Goal: Task Accomplishment & Management: Manage account settings

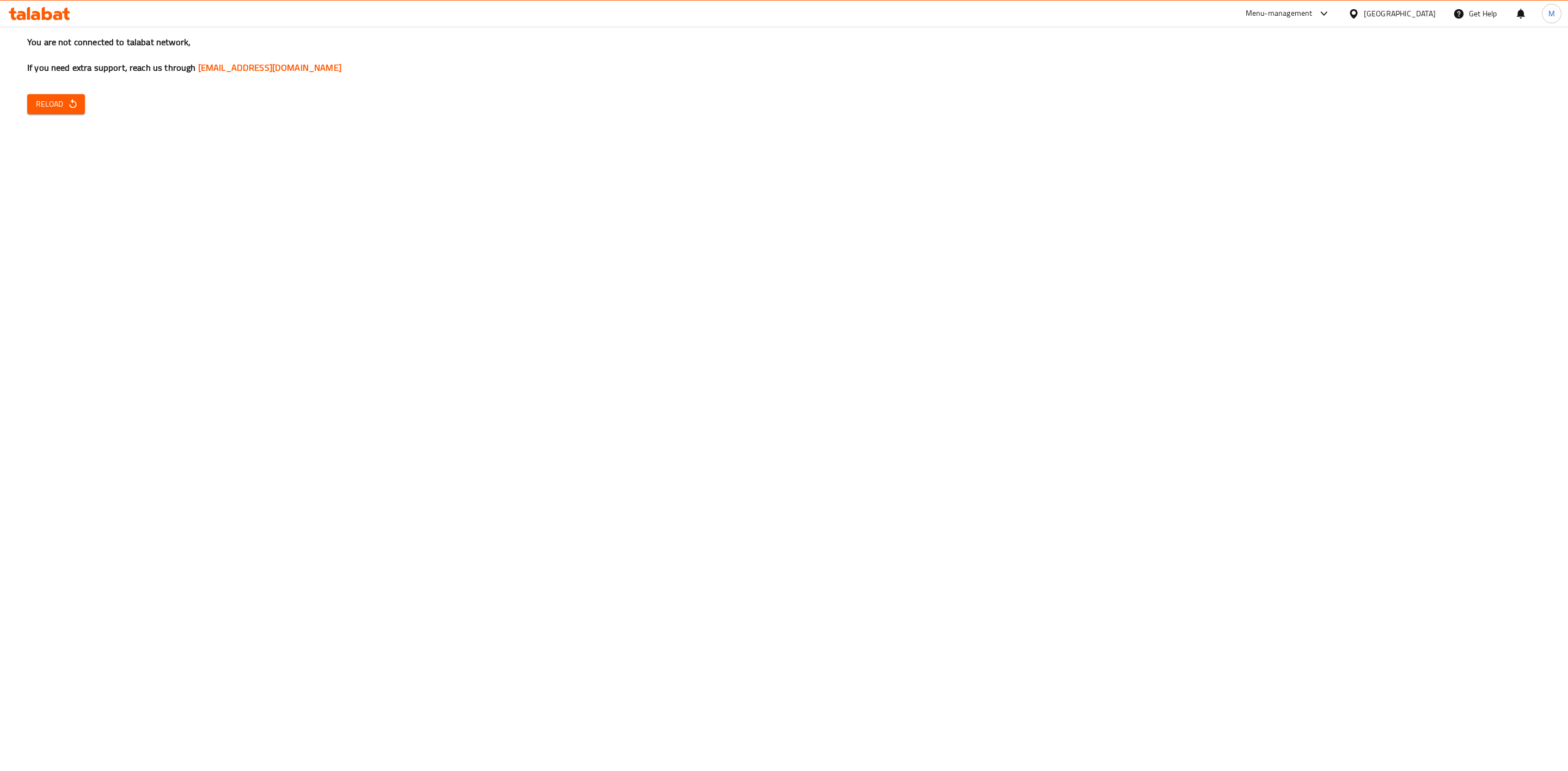
click at [56, 114] on div "You are not connected to talabat network, If you need extra support, reach us t…" at bounding box center [784, 385] width 1568 height 771
click at [66, 103] on span "Reload" at bounding box center [56, 104] width 40 height 13
click at [43, 105] on span "Reload" at bounding box center [56, 104] width 40 height 13
click at [58, 113] on button "Reload" at bounding box center [56, 104] width 58 height 20
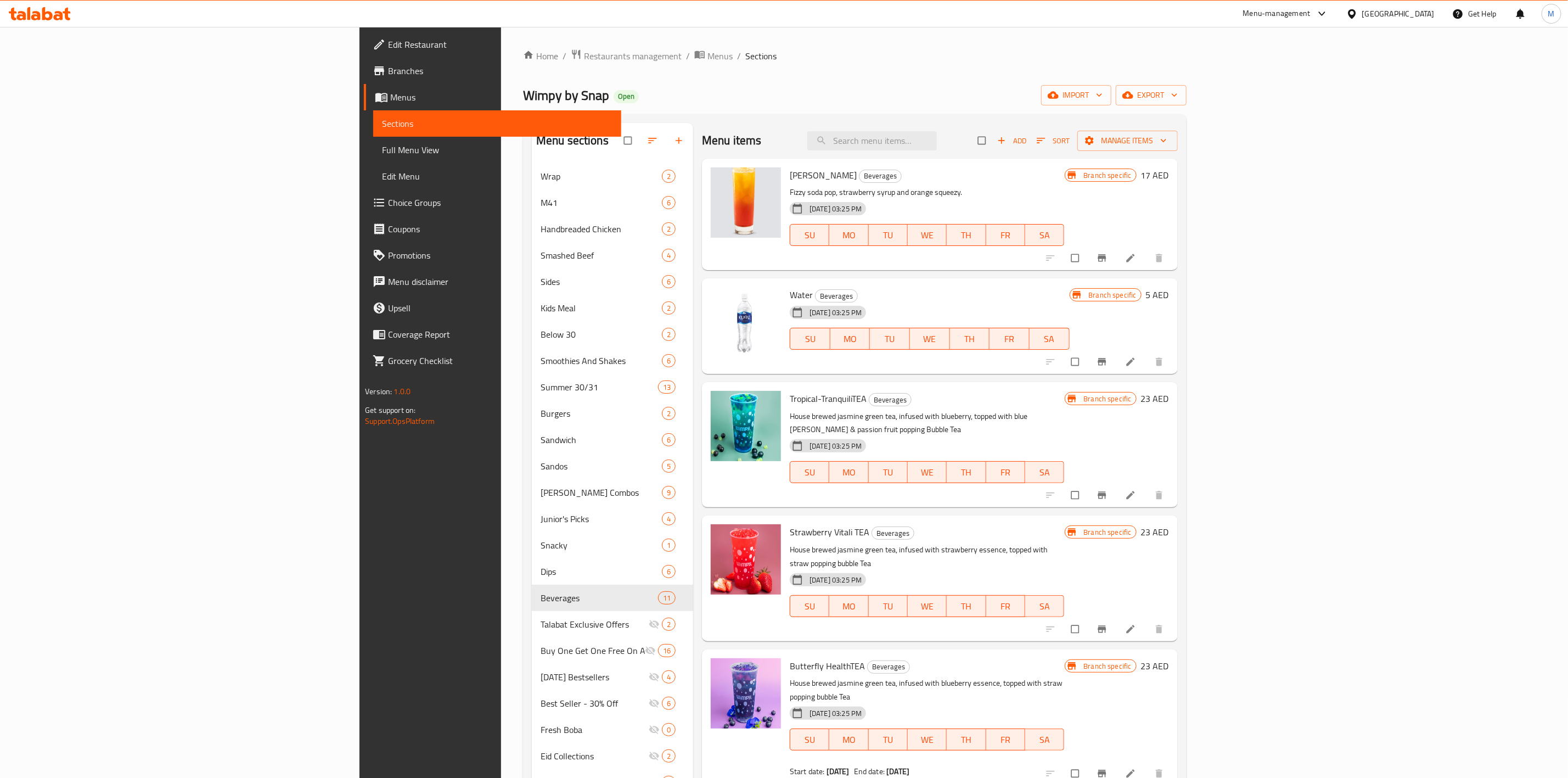
click at [501, 36] on div "Home / Restaurants management / Menus / Sections Wimpy by Snap Open import expo…" at bounding box center [855, 480] width 708 height 905
click at [584, 63] on span "Restaurants management" at bounding box center [633, 55] width 98 height 13
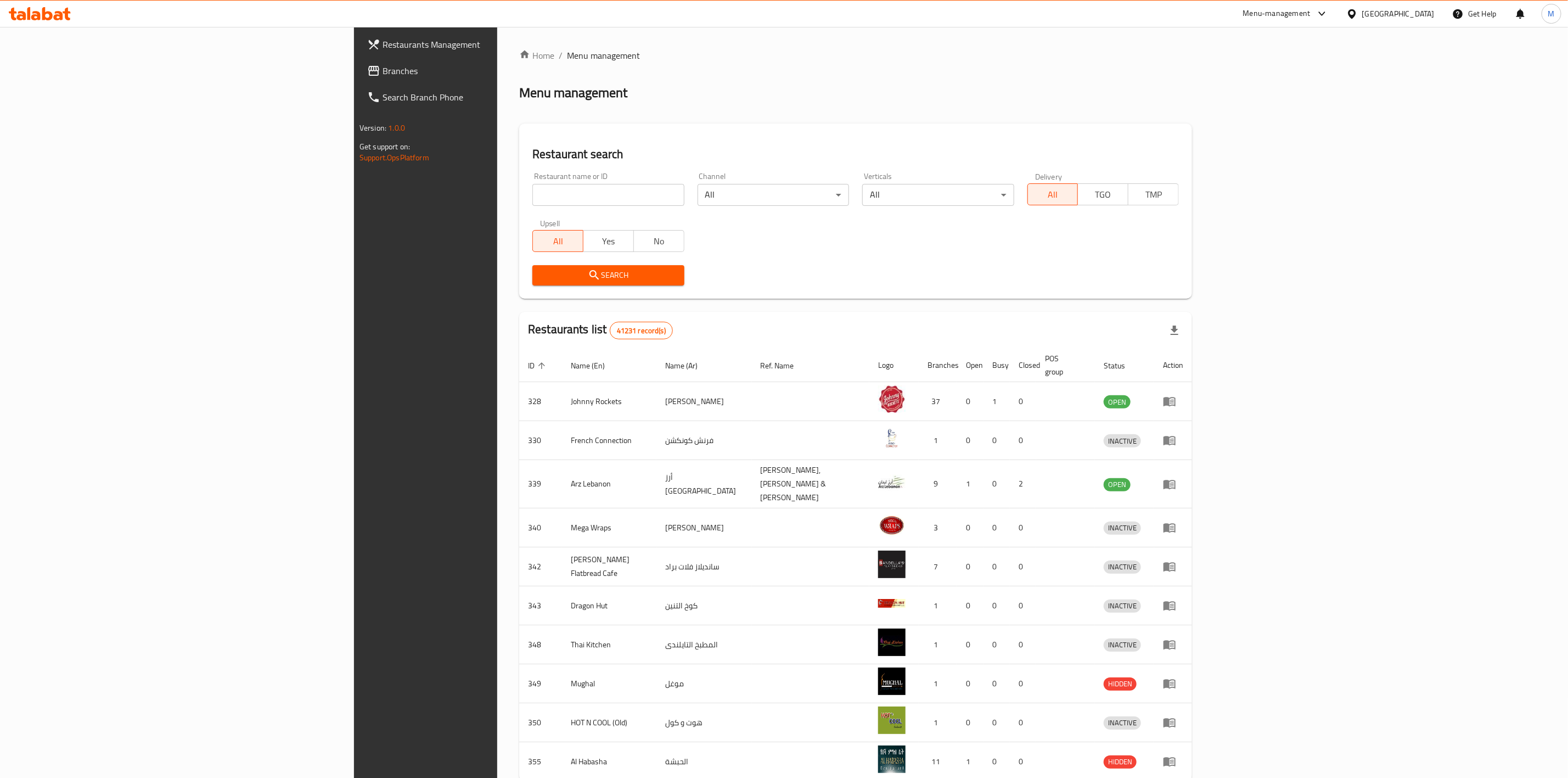
click at [1407, 20] on div "[GEOGRAPHIC_DATA]" at bounding box center [1391, 14] width 106 height 26
click at [1407, 18] on div "[GEOGRAPHIC_DATA]" at bounding box center [1399, 14] width 72 height 12
click at [1324, 112] on div "Egypt" at bounding box center [1353, 113] width 164 height 25
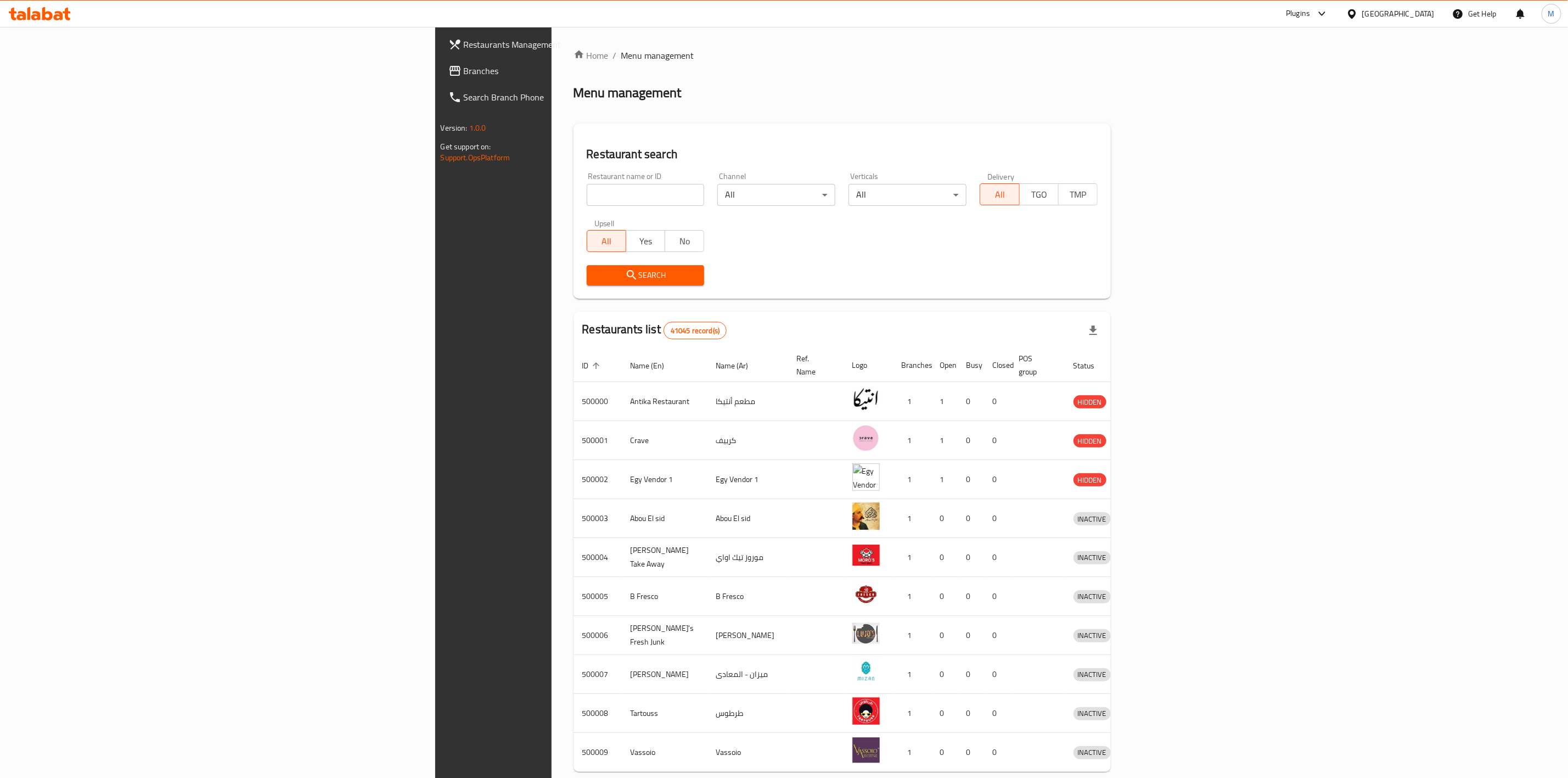
drag, startPoint x: 468, startPoint y: 210, endPoint x: 473, endPoint y: 198, distance: 13.0
click at [580, 211] on div "Restaurant name or ID Restaurant name or ID" at bounding box center [646, 189] width 131 height 47
click at [587, 198] on input "search" at bounding box center [646, 195] width 118 height 22
paste input "696733"
type input "696733"
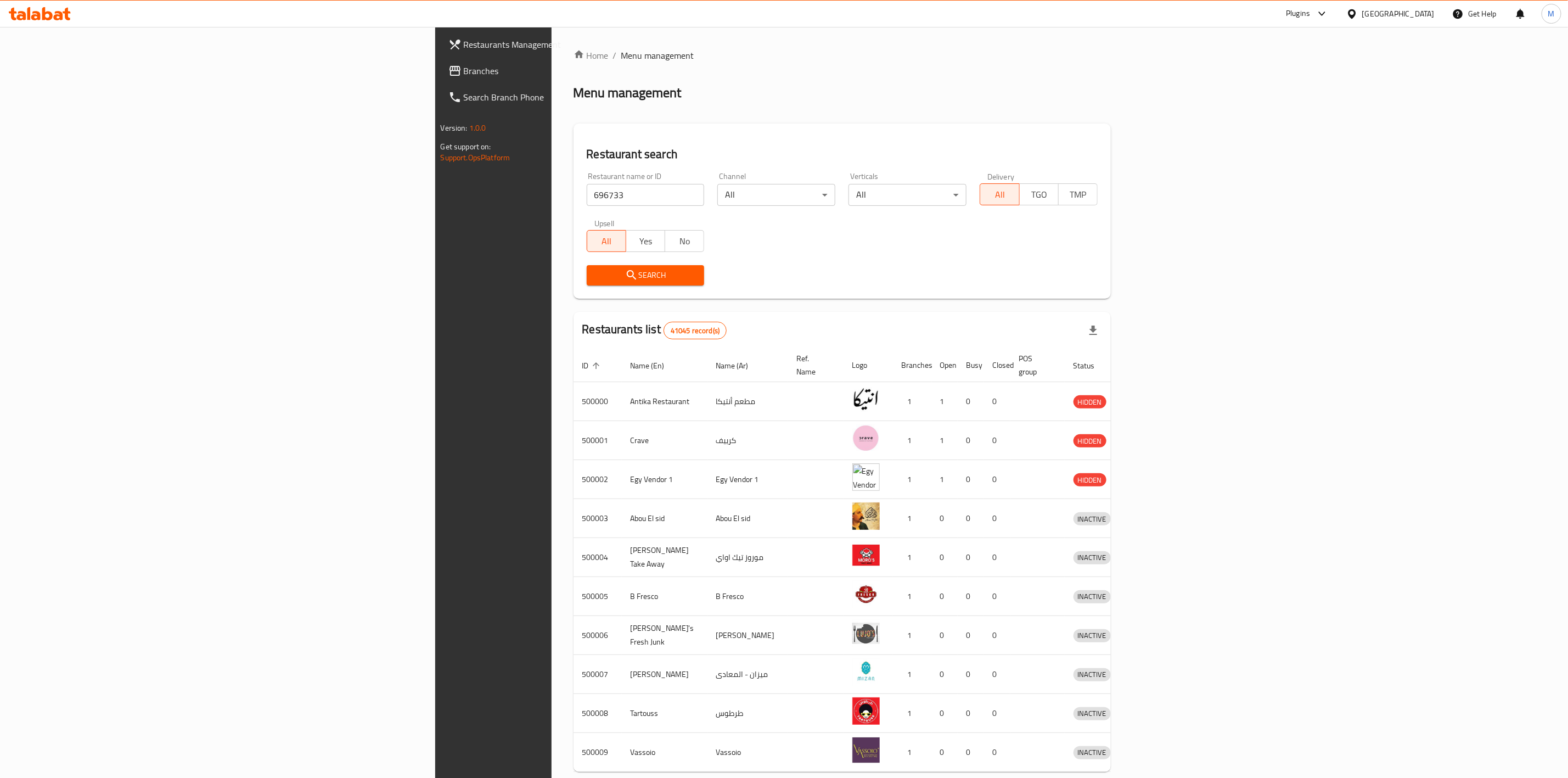
click at [587, 282] on button "Search" at bounding box center [646, 275] width 118 height 20
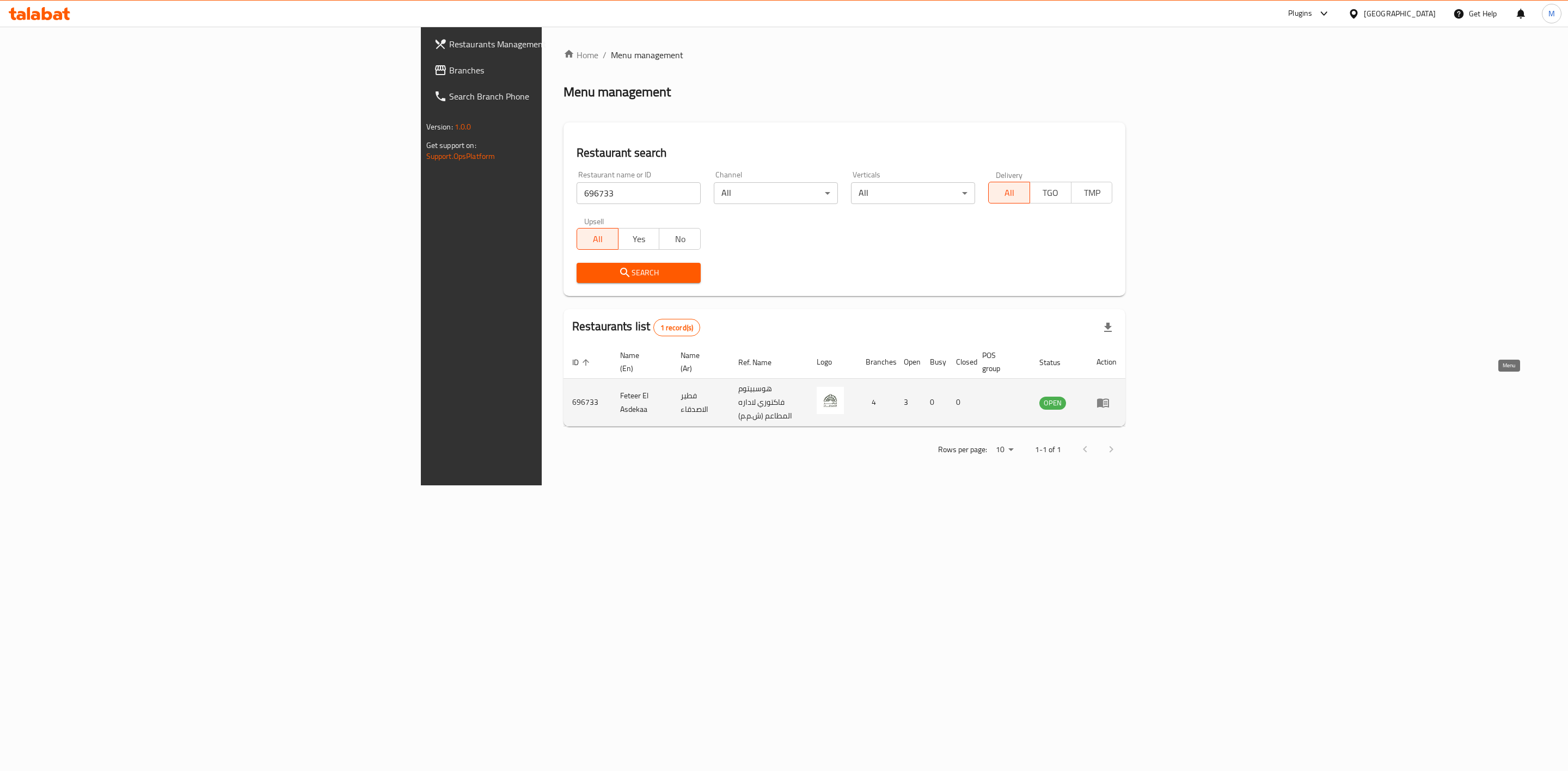
click at [1110, 396] on icon "enhanced table" at bounding box center [1102, 402] width 13 height 13
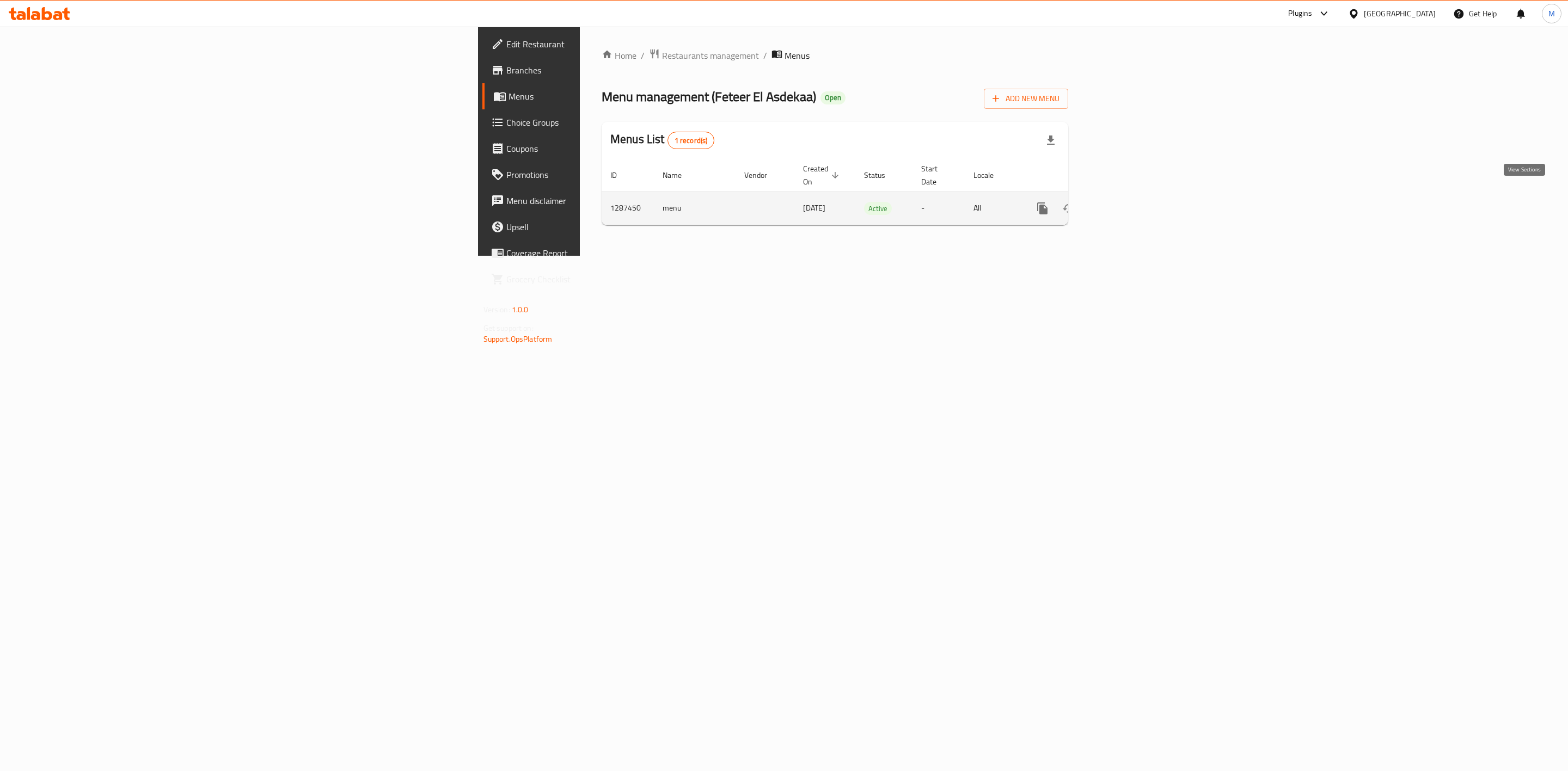
click at [1127, 202] on icon "enhanced table" at bounding box center [1121, 208] width 13 height 13
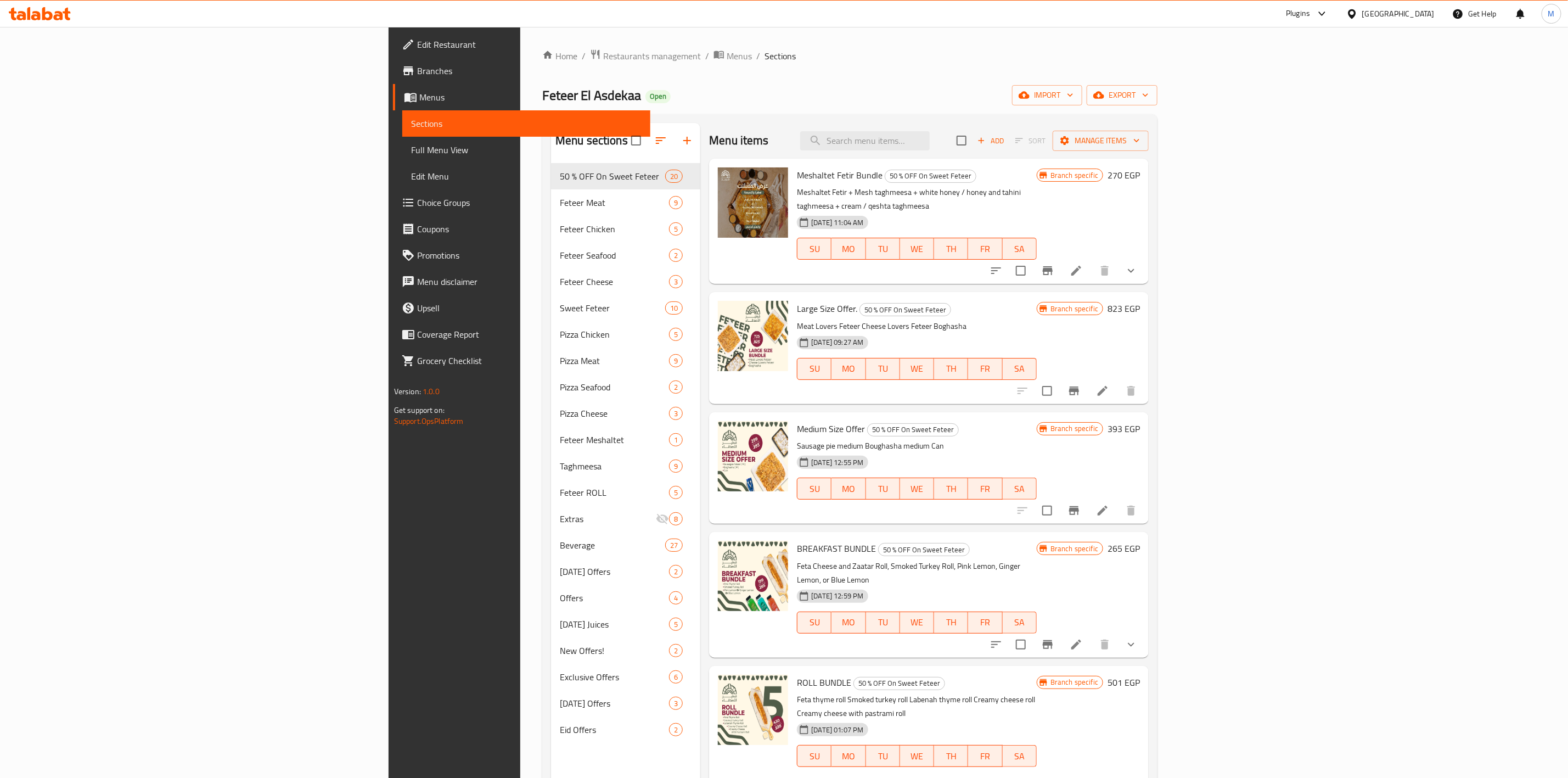
scroll to position [82, 0]
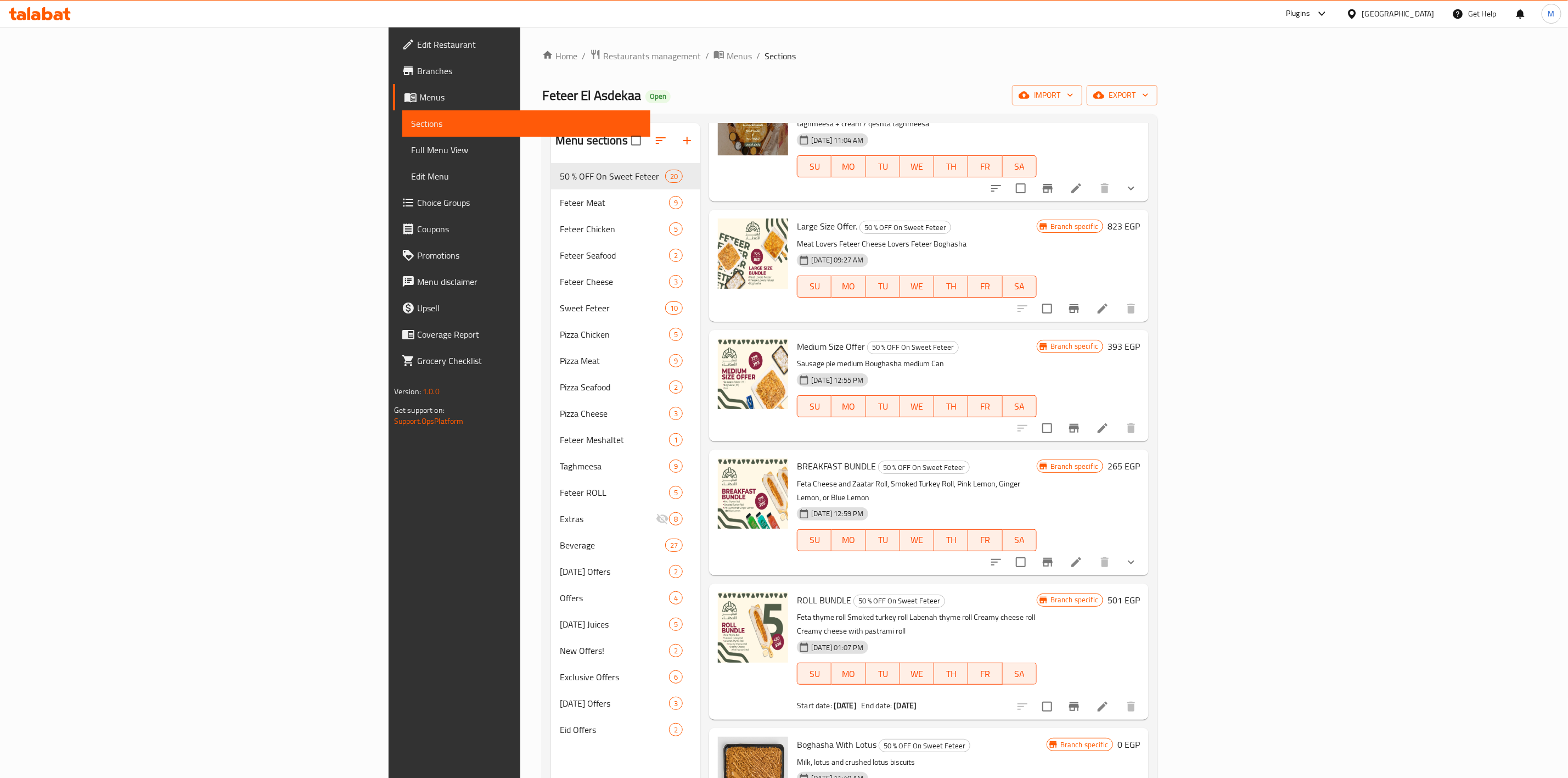
click at [797, 338] on span "Medium Size Offer" at bounding box center [831, 346] width 68 height 17
copy h6 "Medium Size Offer"
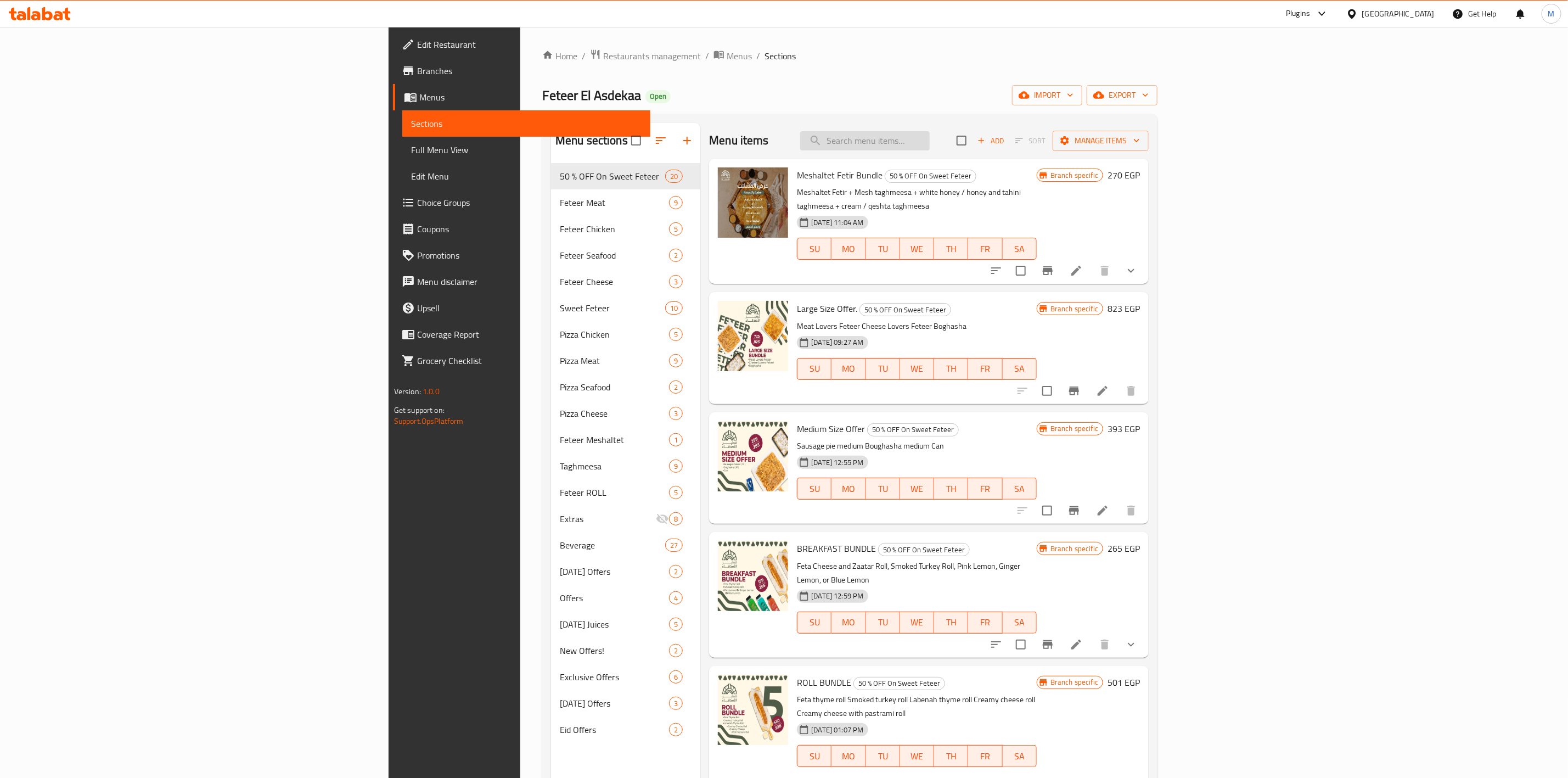
click at [930, 138] on input "search" at bounding box center [865, 141] width 129 height 19
paste input "Medium Size Offer"
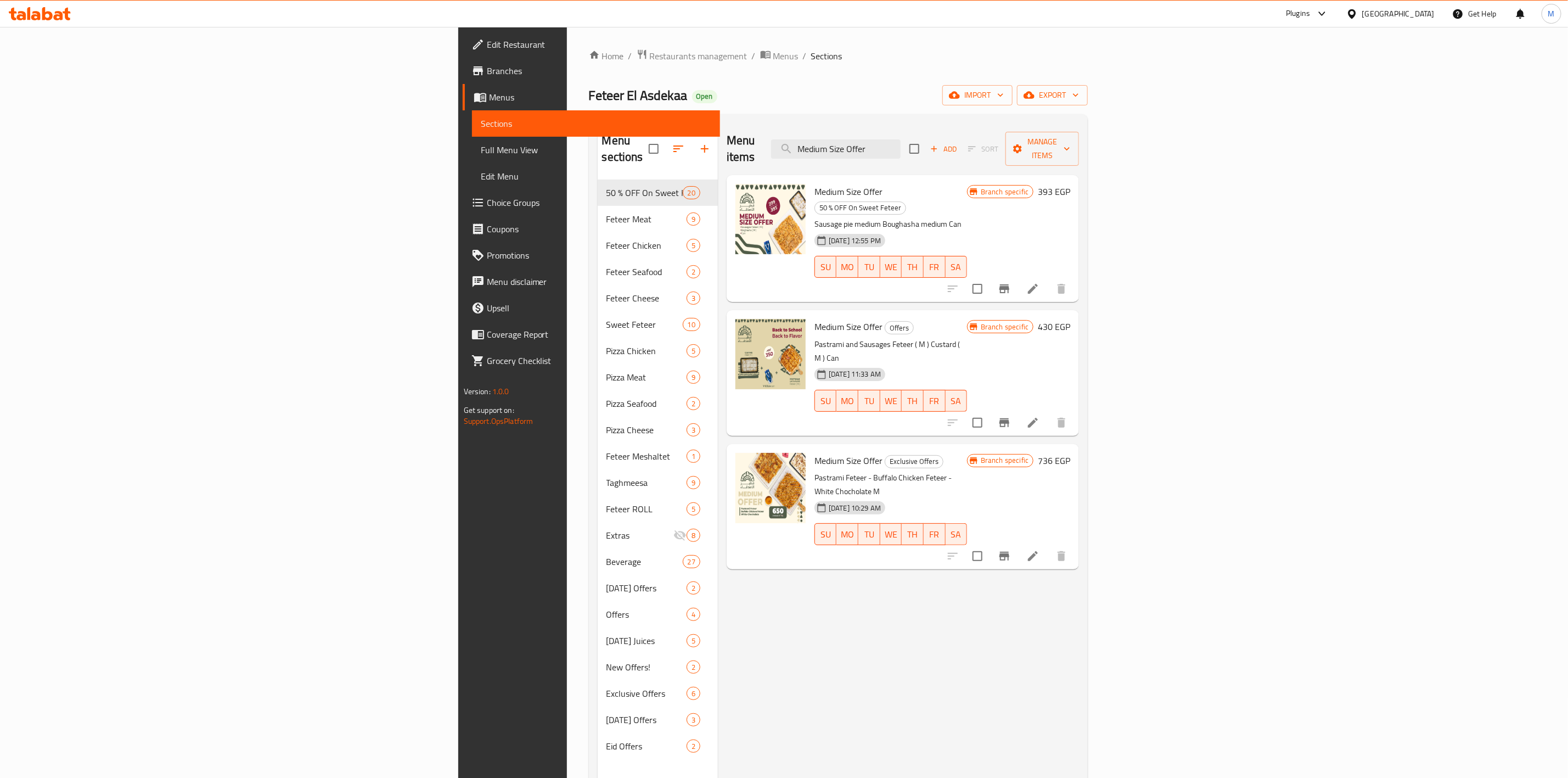
type input "Medium Size Offer"
click at [814, 319] on span "Medium Size Offer" at bounding box center [848, 327] width 68 height 17
click at [814, 338] on p "Pastrami and Sausages Feteer ( M ) Custard ( M ) Can" at bounding box center [890, 351] width 153 height 28
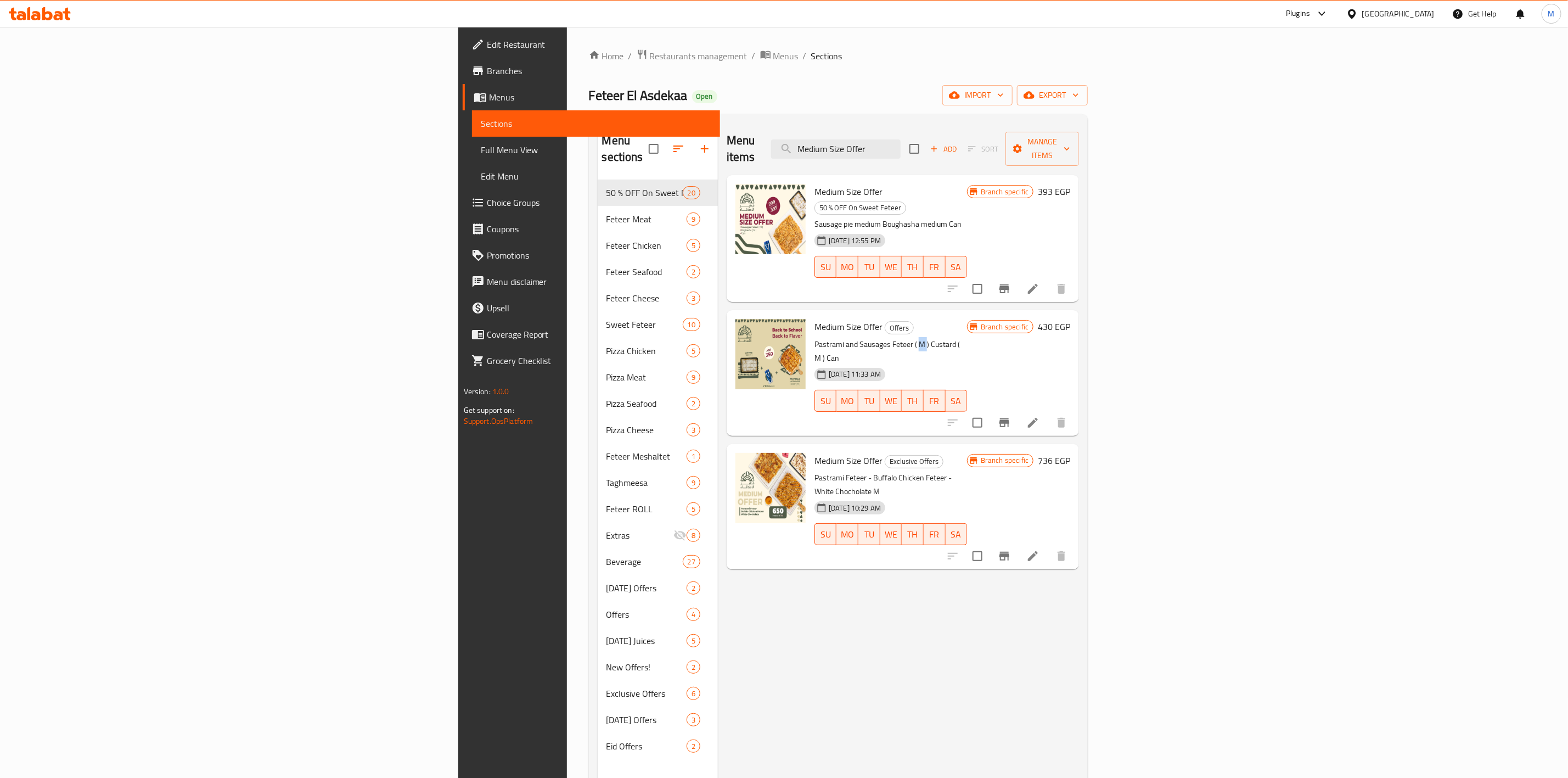
click at [814, 338] on p "Pastrami and Sausages Feteer ( M ) Custard ( M ) Can" at bounding box center [890, 351] width 153 height 28
click at [938, 364] on div "10-09-2025 11:33 AM SU MO TU WE TH FR SA" at bounding box center [890, 393] width 161 height 60
click at [1040, 416] on icon at bounding box center [1033, 422] width 13 height 13
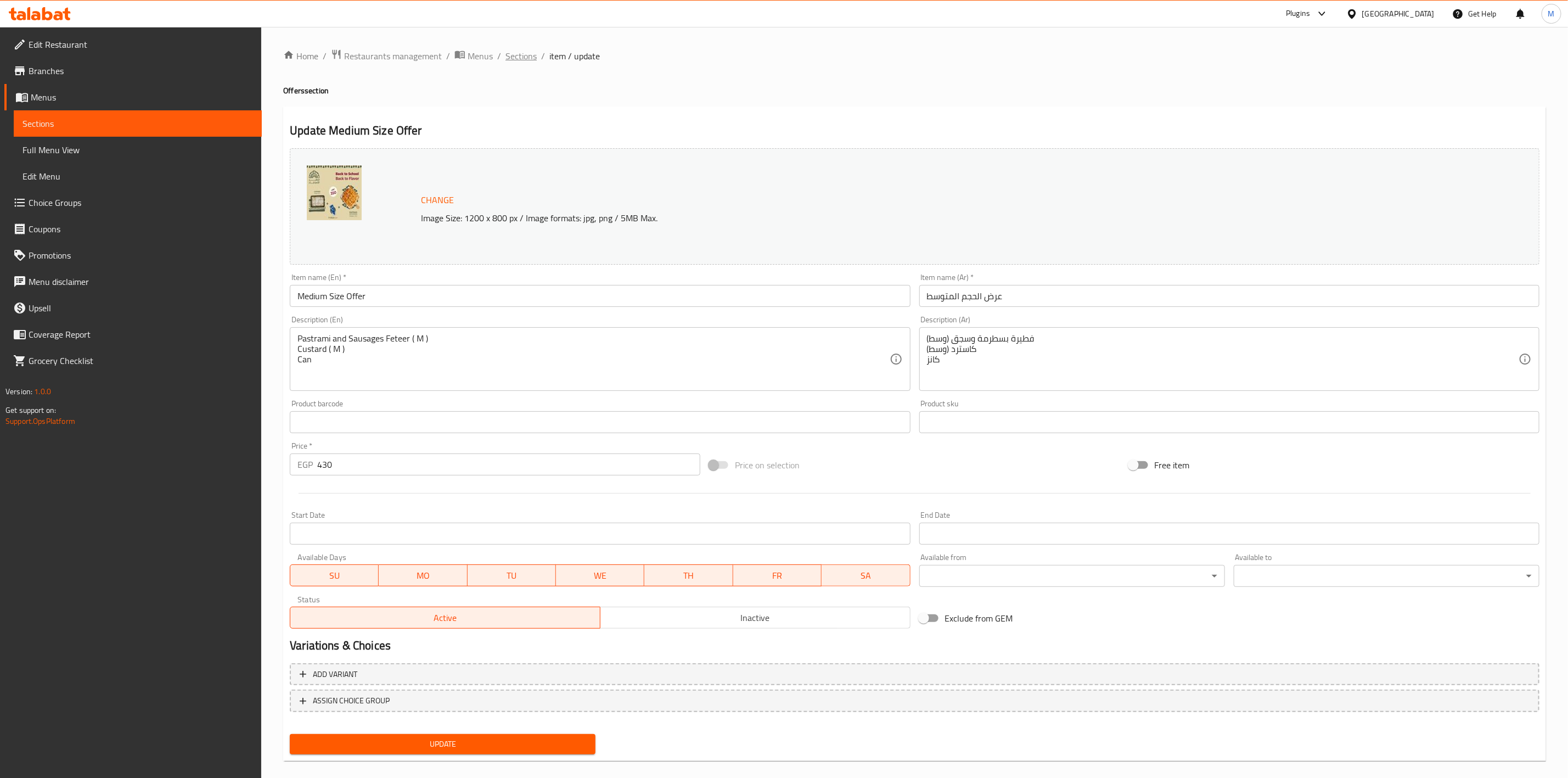
click at [511, 52] on span "Sections" at bounding box center [521, 55] width 31 height 13
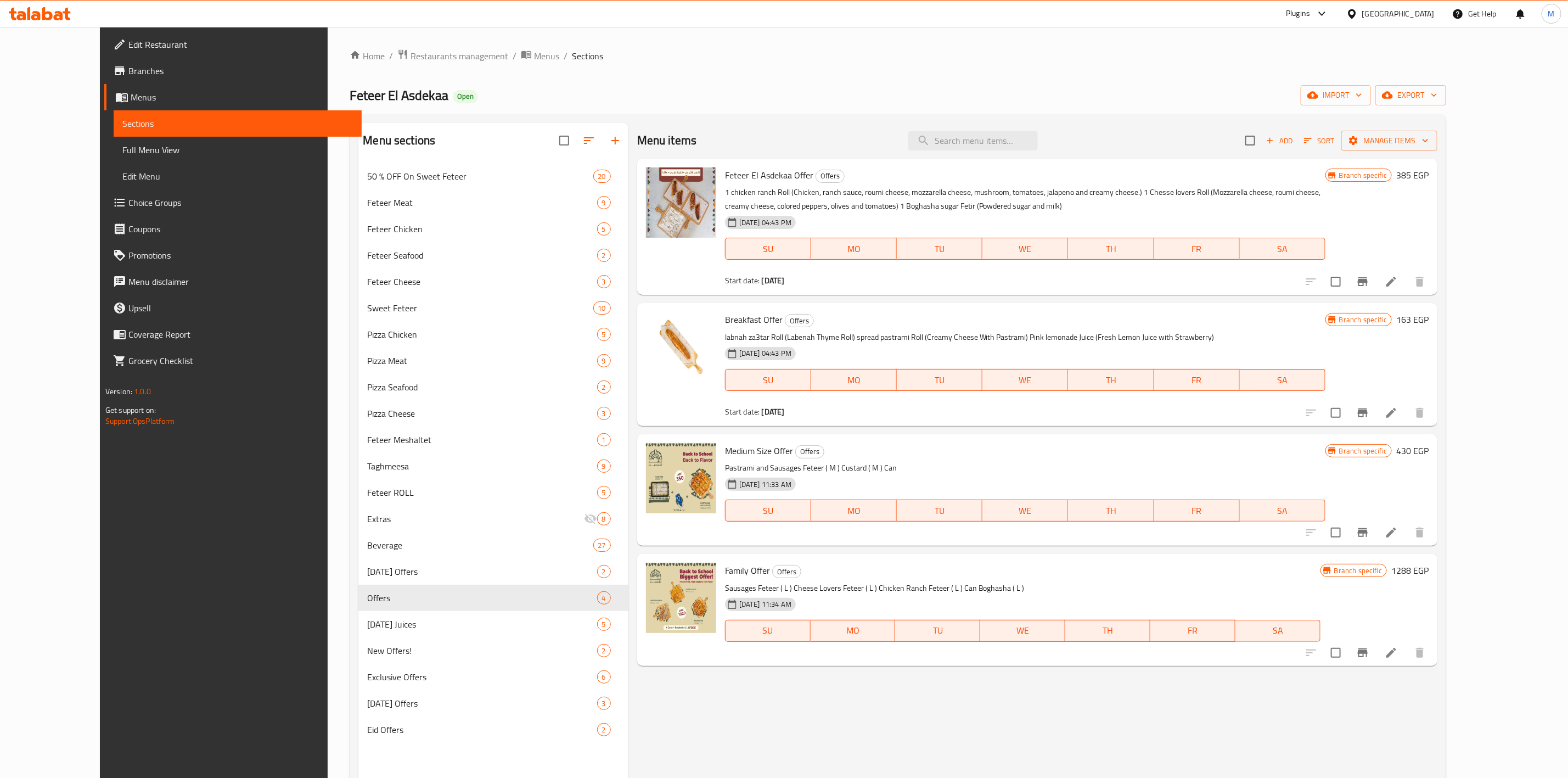
click at [763, 445] on span "Medium Size Offer" at bounding box center [759, 451] width 68 height 17
copy h6 "Medium Size Offer"
click at [1008, 130] on div "Menu items Add Sort Manage items" at bounding box center [1037, 141] width 800 height 36
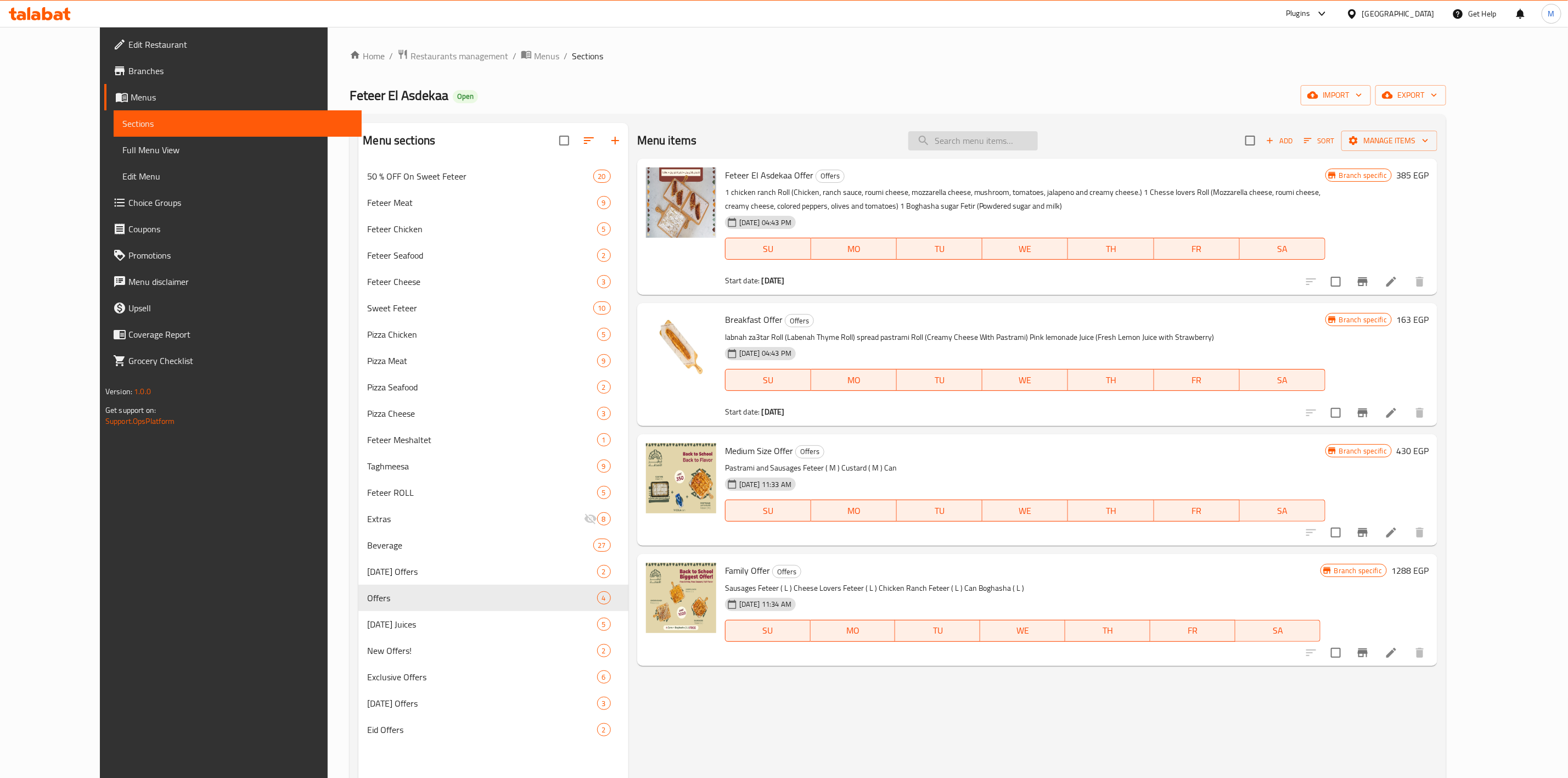
click at [1008, 134] on input "search" at bounding box center [973, 141] width 129 height 19
paste input "Family Offer"
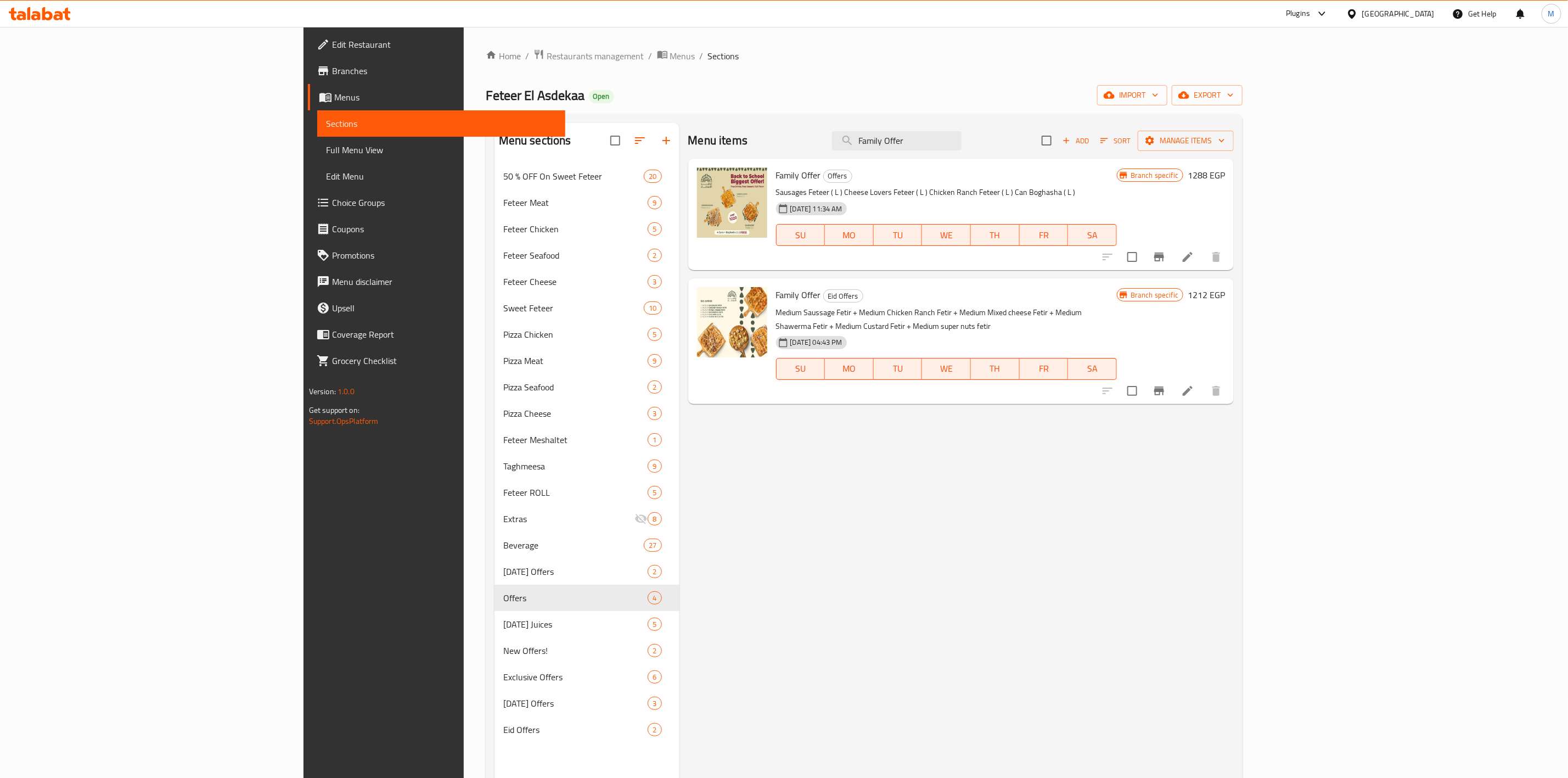
type input "Family Offer"
